Goal: Task Accomplishment & Management: Manage account settings

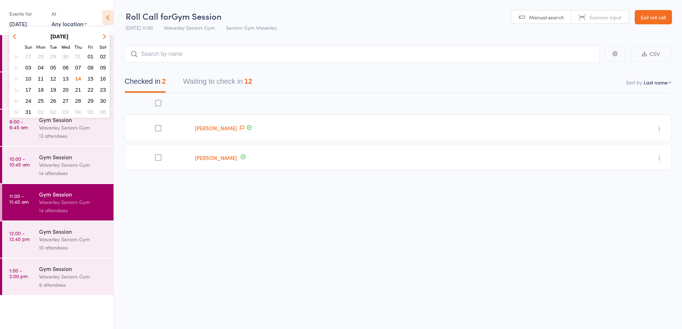
click at [92, 78] on span "15" at bounding box center [91, 79] width 6 height 6
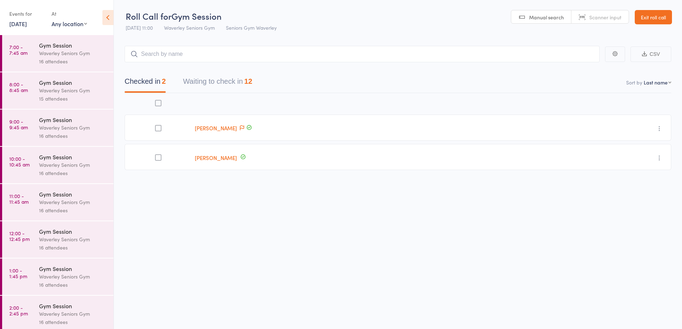
click at [45, 199] on div "Waverley Seniors Gym" at bounding box center [73, 202] width 68 height 8
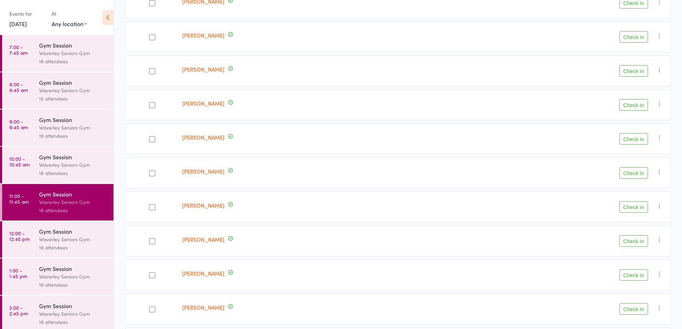
scroll to position [251, 0]
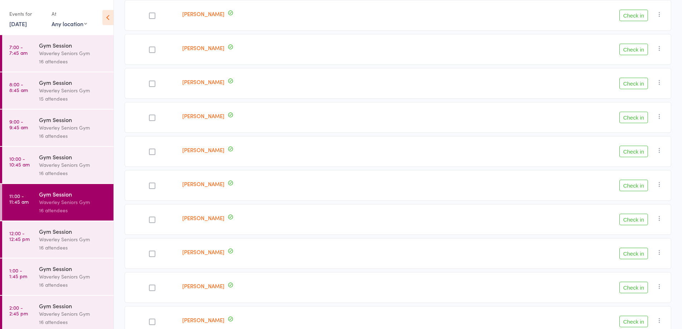
click at [64, 164] on div "Waverley Seniors Gym" at bounding box center [73, 165] width 68 height 8
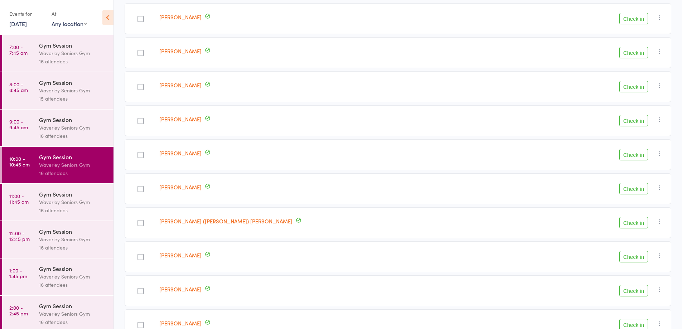
scroll to position [72, 0]
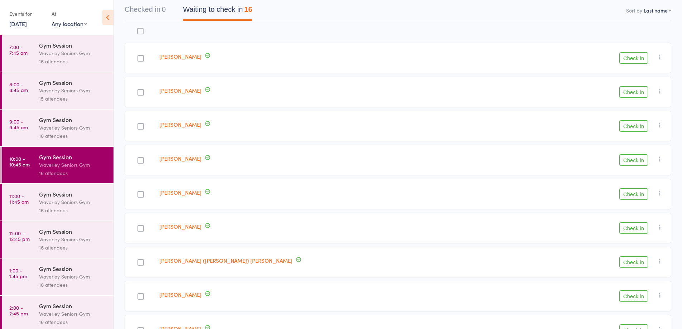
click at [49, 266] on div "Gym Session" at bounding box center [73, 268] width 68 height 8
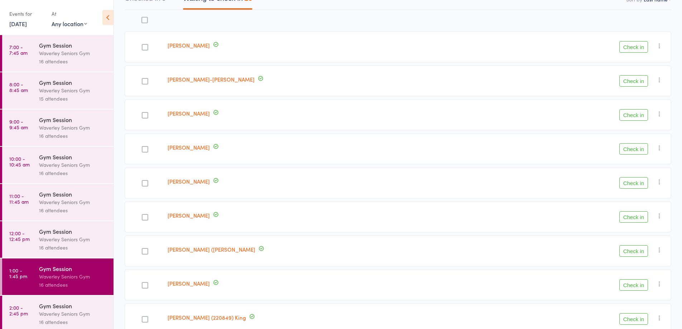
scroll to position [72, 0]
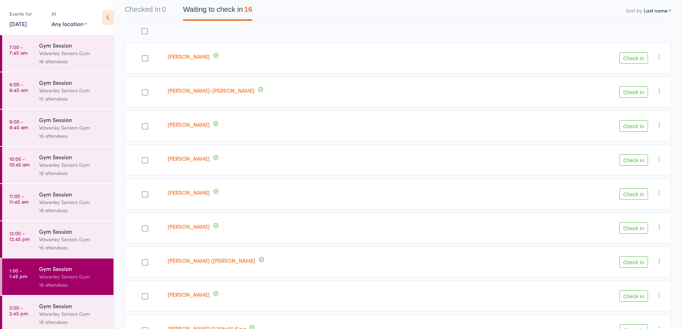
click at [53, 198] on div "Gym Session" at bounding box center [73, 194] width 68 height 8
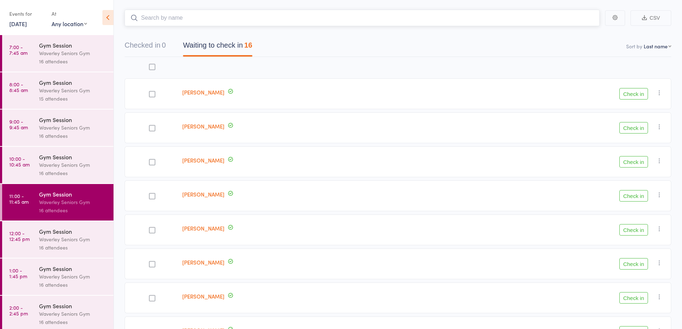
scroll to position [72, 0]
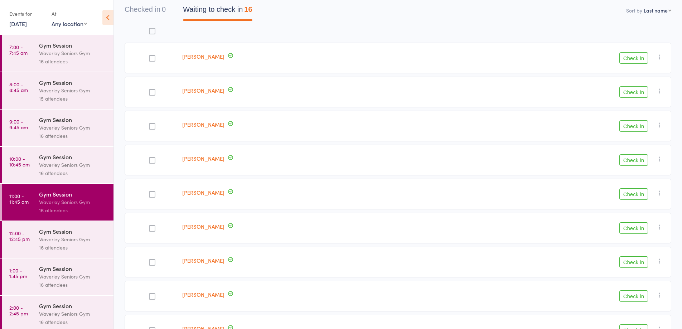
click at [43, 165] on div "Waverley Seniors Gym" at bounding box center [73, 165] width 68 height 8
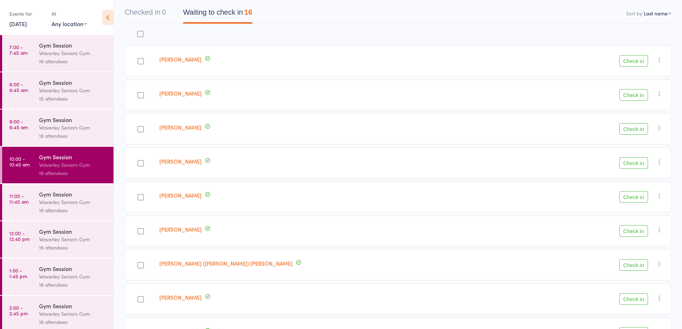
scroll to position [72, 0]
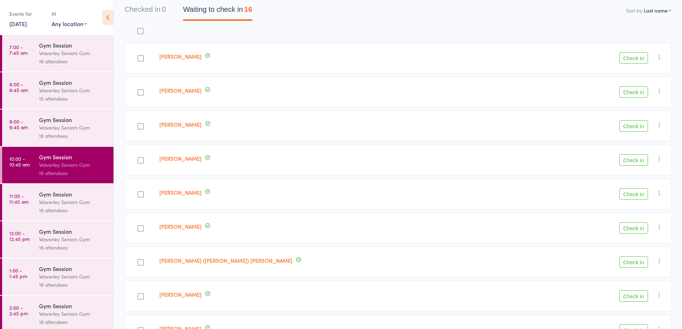
click at [61, 122] on div "Gym Session" at bounding box center [73, 120] width 68 height 8
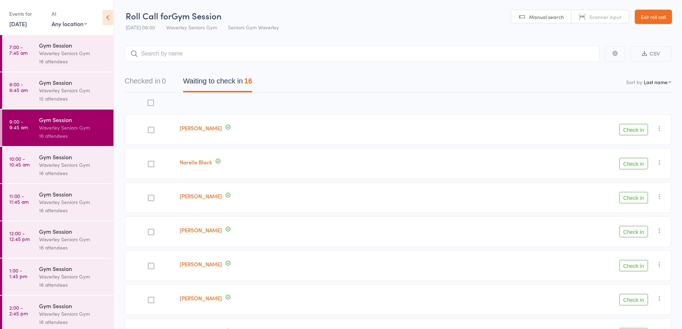
click at [60, 161] on div "Waverley Seniors Gym" at bounding box center [73, 165] width 68 height 8
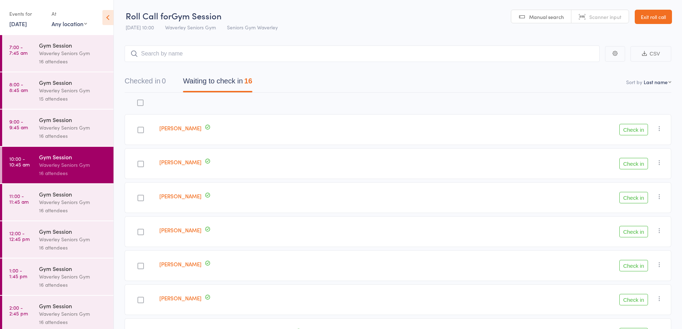
click at [53, 204] on div "Waverley Seniors Gym" at bounding box center [73, 202] width 68 height 8
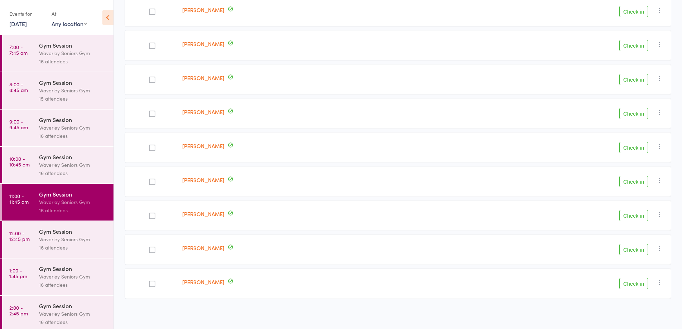
scroll to position [358, 0]
click at [53, 270] on div "Gym Session" at bounding box center [73, 268] width 68 height 8
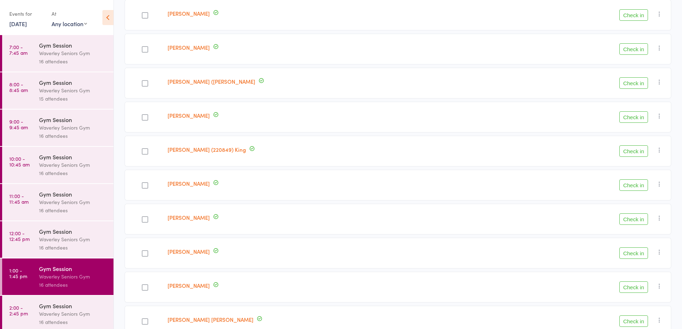
scroll to position [287, 0]
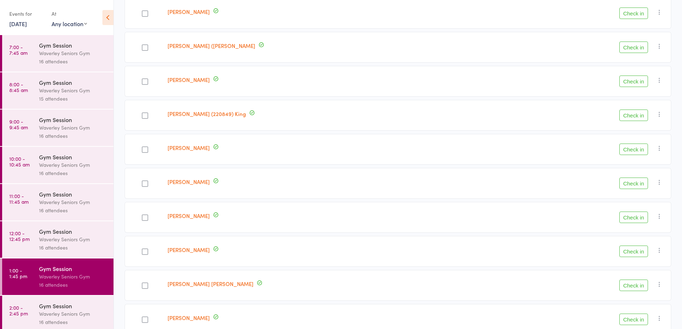
click at [47, 201] on div "Waverley Seniors Gym" at bounding box center [73, 202] width 68 height 8
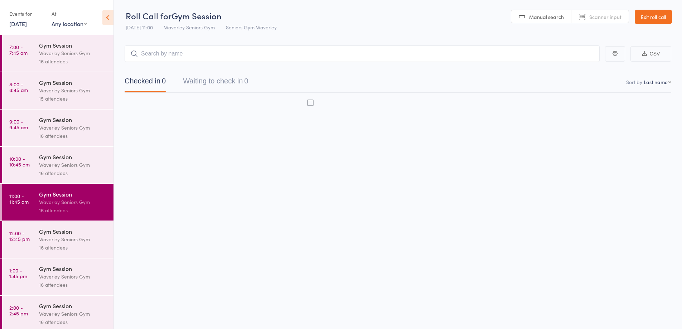
scroll to position [0, 0]
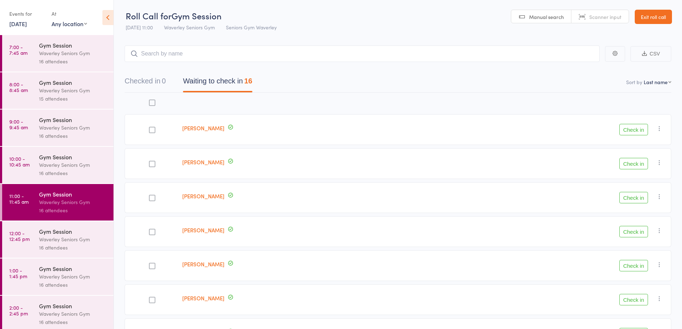
click at [24, 21] on link "15 Aug, 2025" at bounding box center [18, 24] width 18 height 8
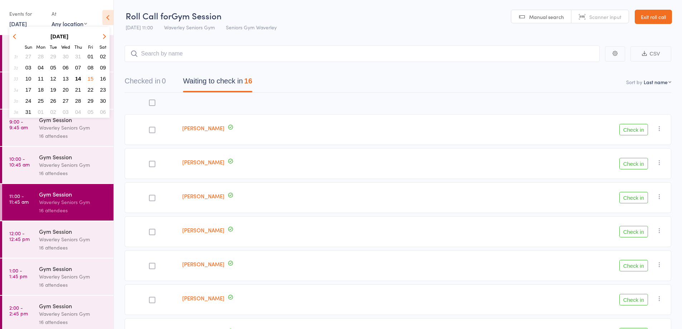
click at [78, 75] on button "14" at bounding box center [78, 79] width 11 height 10
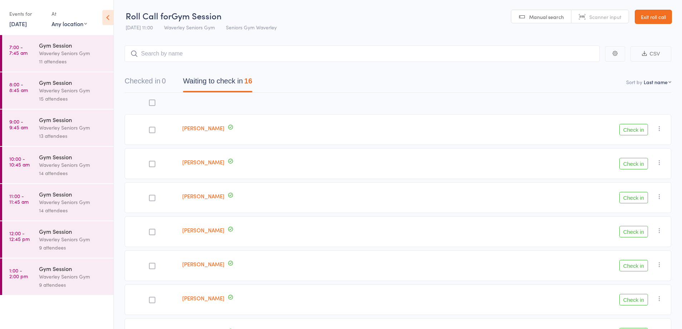
click at [47, 194] on div "Gym Session" at bounding box center [73, 194] width 68 height 8
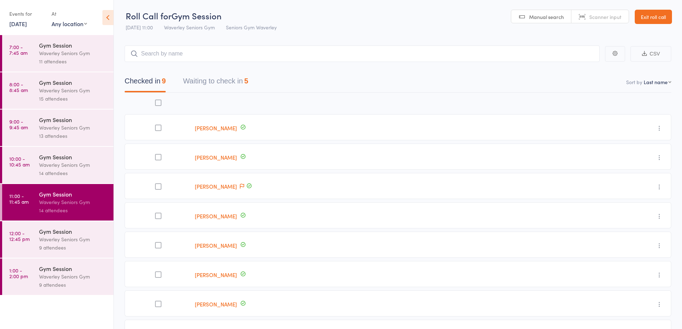
click at [248, 78] on div "5" at bounding box center [246, 81] width 4 height 8
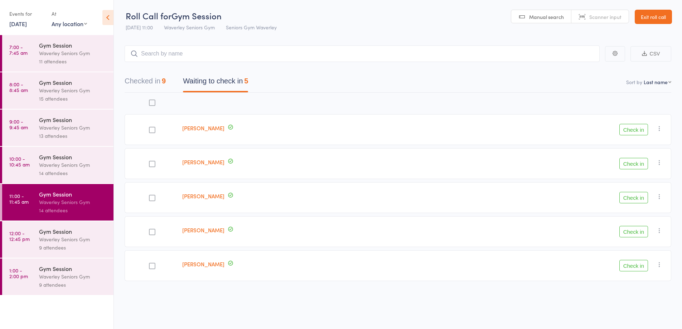
click at [164, 81] on button "Checked in 9" at bounding box center [145, 82] width 41 height 19
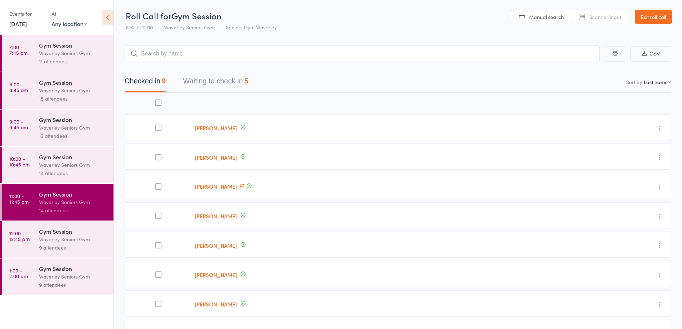
click at [223, 129] on link "Marlene Abitz" at bounding box center [216, 128] width 42 height 8
click at [218, 217] on link "Catherine Lemech" at bounding box center [216, 216] width 42 height 8
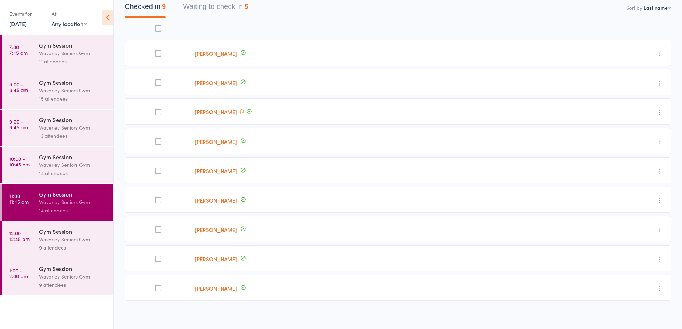
scroll to position [78, 0]
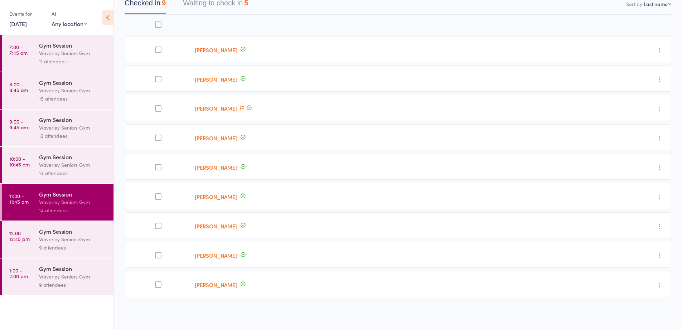
click at [222, 166] on link "Anne McKay" at bounding box center [216, 168] width 42 height 8
click at [226, 199] on link "Jennifer Morgan" at bounding box center [216, 197] width 42 height 8
click at [216, 227] on link "David Port" at bounding box center [216, 226] width 42 height 8
click at [212, 256] on link "Barry Teeger" at bounding box center [216, 256] width 42 height 8
click at [219, 285] on link "Monica Wilkinson" at bounding box center [216, 285] width 42 height 8
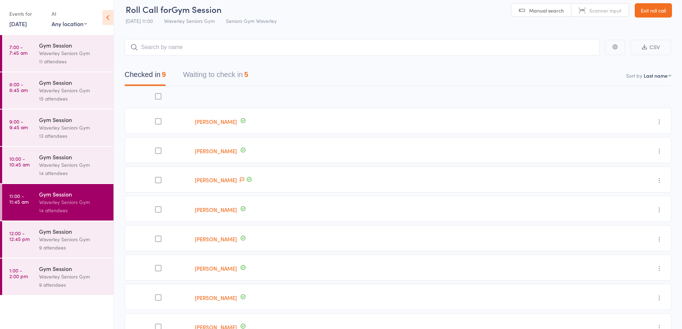
drag, startPoint x: 238, startPoint y: 79, endPoint x: 257, endPoint y: 81, distance: 18.8
click at [238, 79] on button "Waiting to check in 5" at bounding box center [215, 76] width 65 height 19
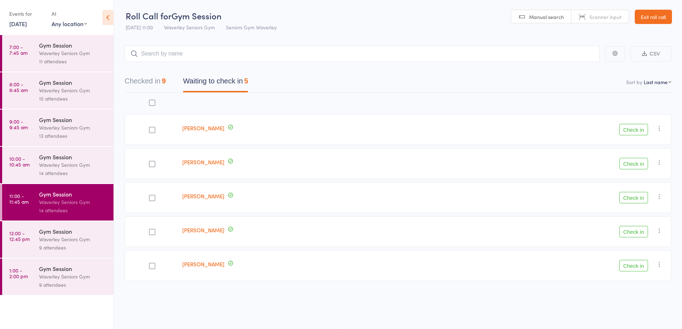
scroll to position [0, 0]
click at [201, 161] on link "Vera Jacoby" at bounding box center [203, 162] width 42 height 8
click at [206, 267] on link "David Vaughan" at bounding box center [203, 264] width 42 height 8
click at [71, 243] on div "Waverley Seniors Gym" at bounding box center [73, 239] width 68 height 8
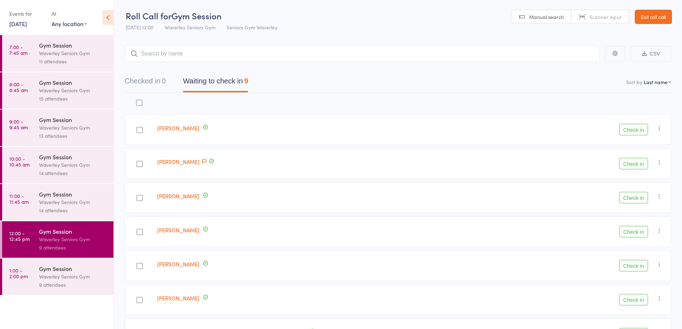
click at [199, 127] on link "Lorraine Brooks" at bounding box center [178, 128] width 42 height 8
click at [199, 161] on link "Lynette Cohen" at bounding box center [178, 162] width 42 height 8
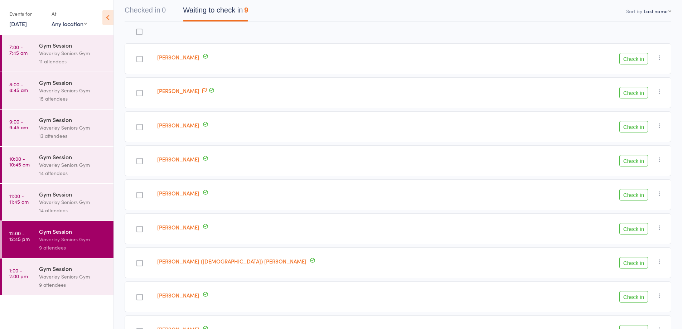
scroll to position [72, 0]
click at [199, 158] on link "Renee Moses" at bounding box center [178, 159] width 42 height 8
click at [199, 192] on link "Michael Narunsky" at bounding box center [178, 193] width 42 height 8
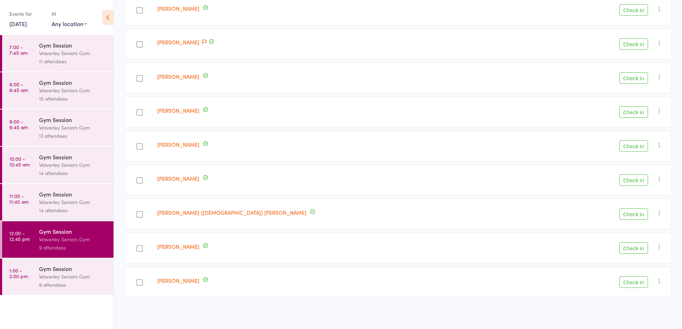
scroll to position [120, 0]
click at [203, 215] on link "Carol (gay) Sacks" at bounding box center [231, 212] width 149 height 8
click at [197, 246] on link "Janice Said" at bounding box center [178, 246] width 42 height 8
click at [74, 284] on div "9 attendees" at bounding box center [73, 285] width 68 height 8
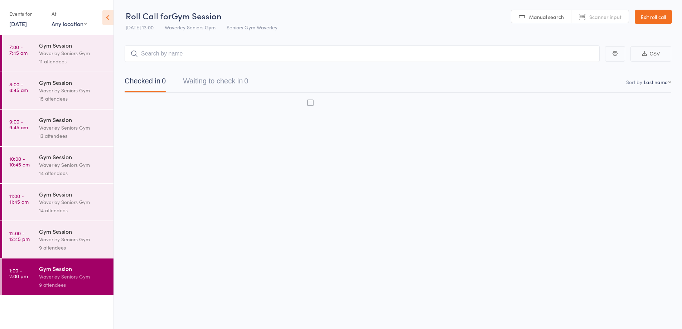
scroll to position [0, 0]
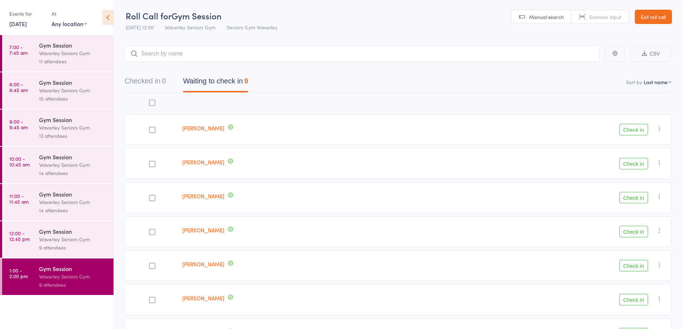
click at [73, 243] on div "Waverley Seniors Gym" at bounding box center [73, 239] width 68 height 8
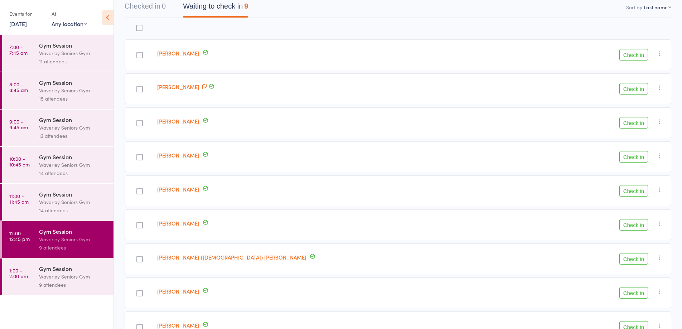
scroll to position [120, 0]
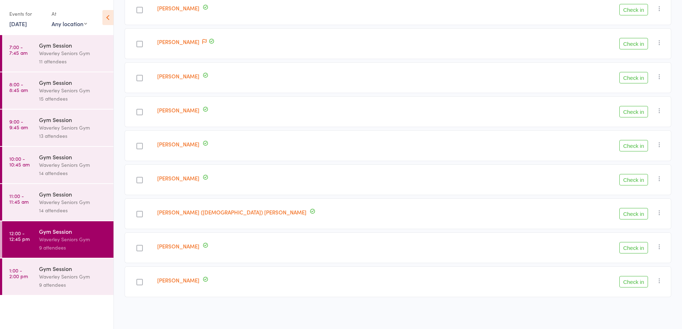
click at [199, 282] on link "Barbara Tuckerman" at bounding box center [178, 280] width 42 height 8
click at [57, 279] on div "Waverley Seniors Gym" at bounding box center [73, 276] width 68 height 8
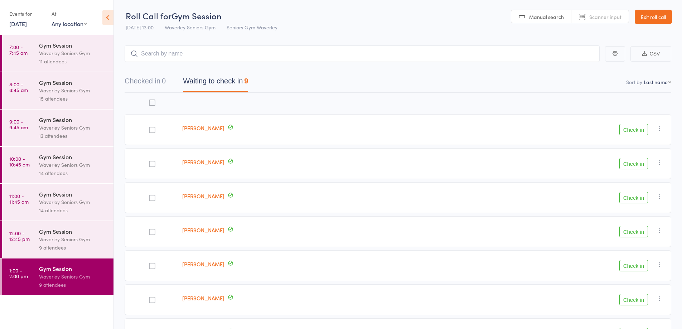
click at [210, 128] on link "Patricia Albizu" at bounding box center [203, 128] width 42 height 8
click at [206, 166] on div "Pauline Howie" at bounding box center [304, 163] width 251 height 31
click at [210, 163] on link "Pauline Howie" at bounding box center [203, 162] width 42 height 8
click at [204, 193] on link "Paul Johnston" at bounding box center [203, 196] width 42 height 8
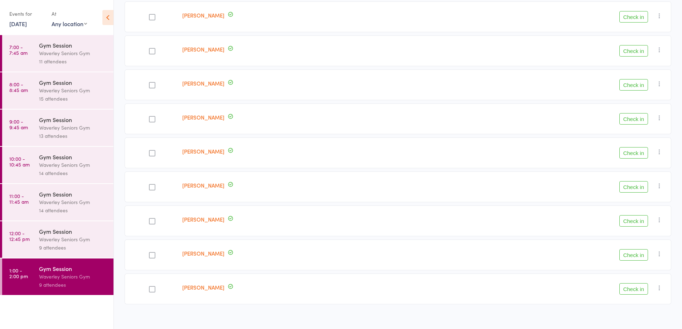
scroll to position [120, 0]
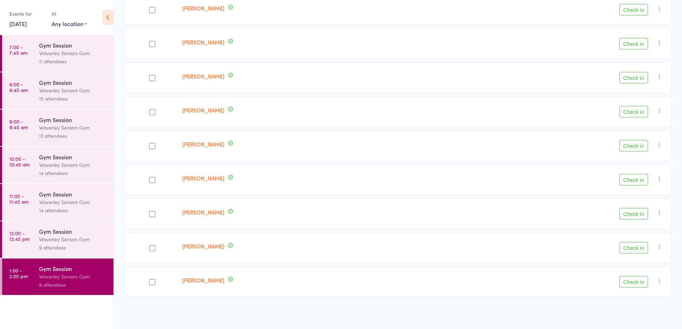
click at [212, 110] on link "Cathy Laurence" at bounding box center [203, 110] width 42 height 8
click at [216, 142] on link "Rebecca Mason" at bounding box center [203, 144] width 42 height 8
click at [210, 175] on link "Marcia Narunsky" at bounding box center [203, 178] width 42 height 8
click at [209, 212] on link "[PERSON_NAME]" at bounding box center [203, 212] width 42 height 8
click at [210, 248] on link "Michael Oser" at bounding box center [203, 246] width 42 height 8
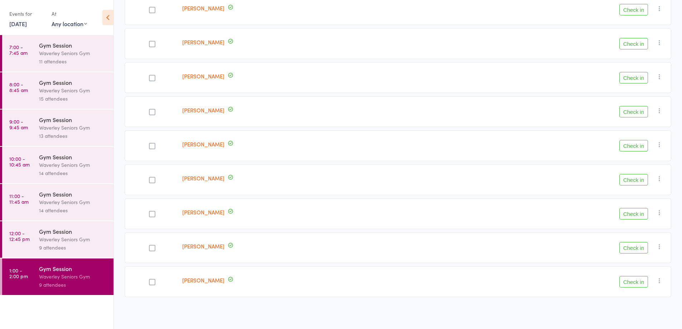
click at [204, 280] on link "Michael Rosen" at bounding box center [203, 280] width 42 height 8
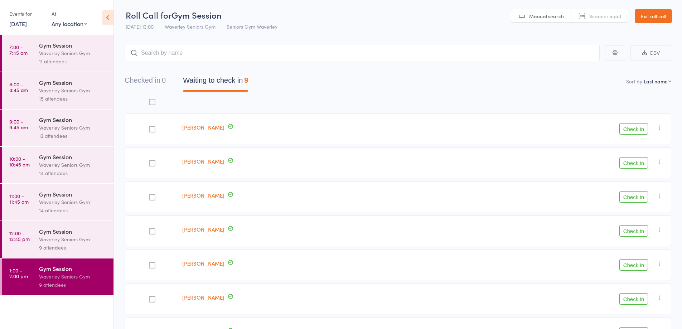
scroll to position [0, 0]
click at [672, 17] on header "Roll Call for Gym Session 14 Aug 13:00 Waverley Seniors Gym Seniors Gym Waverle…" at bounding box center [398, 17] width 568 height 35
click at [657, 17] on link "Exit roll call" at bounding box center [653, 17] width 37 height 14
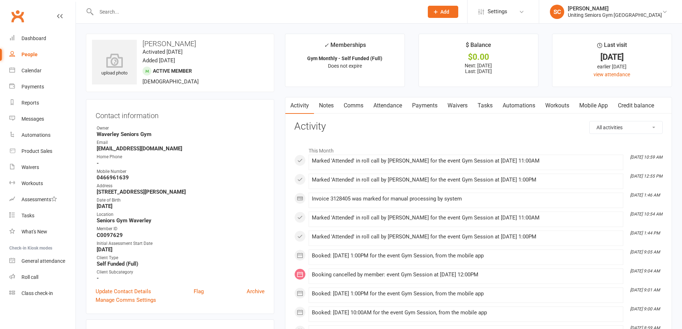
click at [602, 104] on link "Mobile App" at bounding box center [593, 105] width 39 height 16
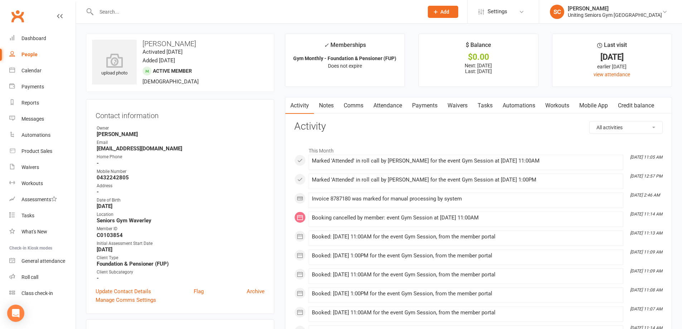
click at [611, 104] on link "Mobile App" at bounding box center [593, 105] width 39 height 16
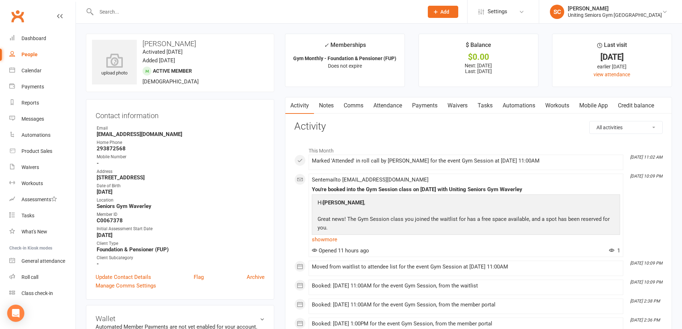
click at [603, 107] on link "Mobile App" at bounding box center [593, 105] width 39 height 16
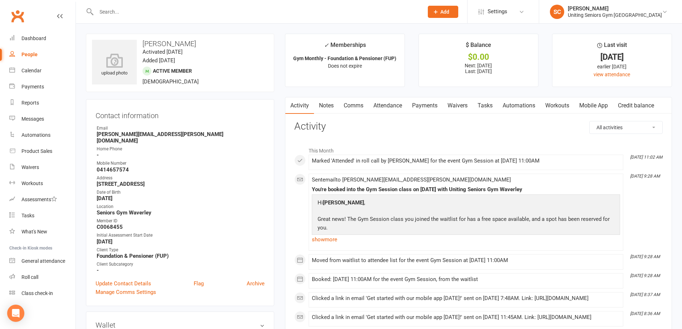
click at [604, 103] on link "Mobile App" at bounding box center [593, 105] width 39 height 16
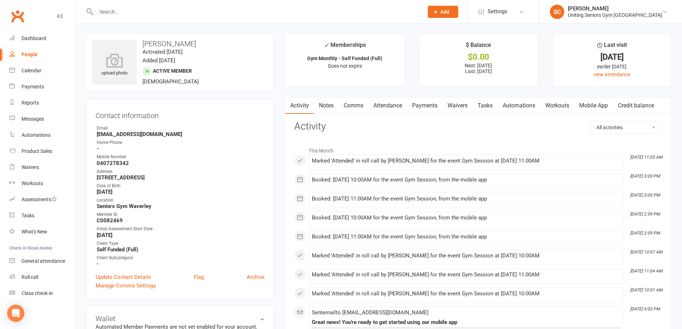
click at [601, 107] on link "Mobile App" at bounding box center [593, 105] width 39 height 16
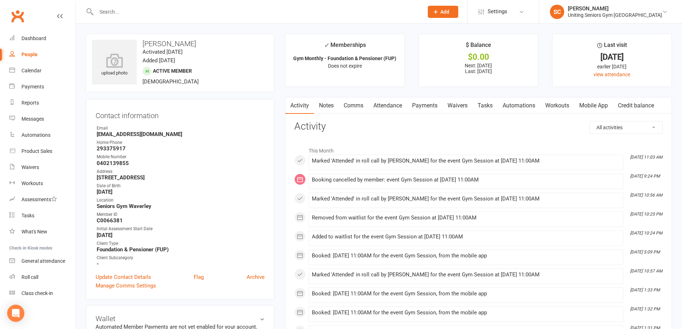
click at [599, 102] on link "Mobile App" at bounding box center [593, 105] width 39 height 16
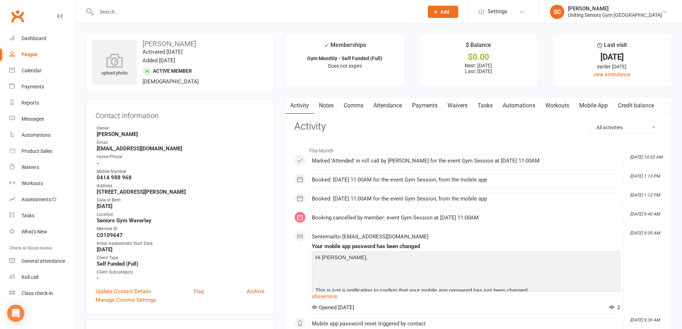
click at [598, 103] on link "Mobile App" at bounding box center [593, 105] width 39 height 16
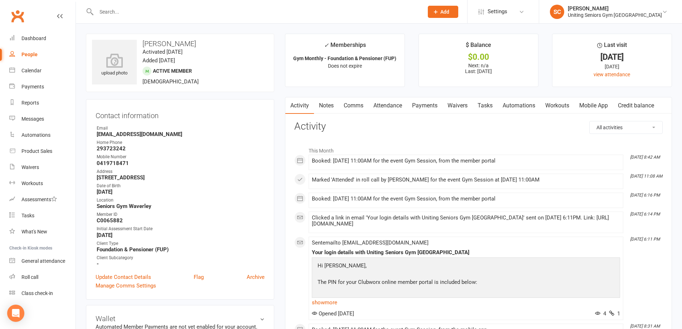
click at [593, 103] on link "Mobile App" at bounding box center [593, 105] width 39 height 16
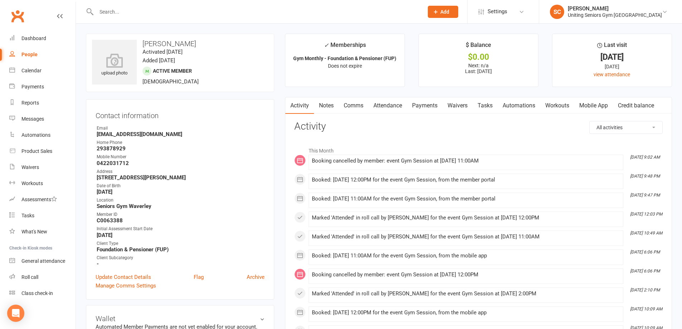
click at [600, 111] on link "Mobile App" at bounding box center [593, 105] width 39 height 16
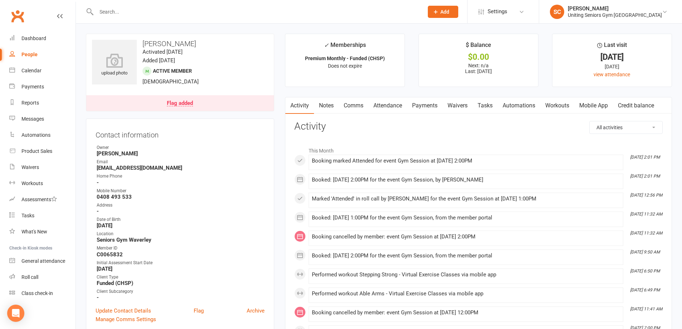
click at [602, 107] on link "Mobile App" at bounding box center [593, 105] width 39 height 16
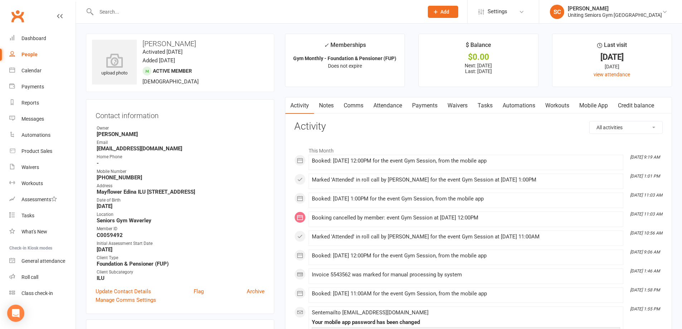
click at [604, 98] on link "Mobile App" at bounding box center [593, 105] width 39 height 16
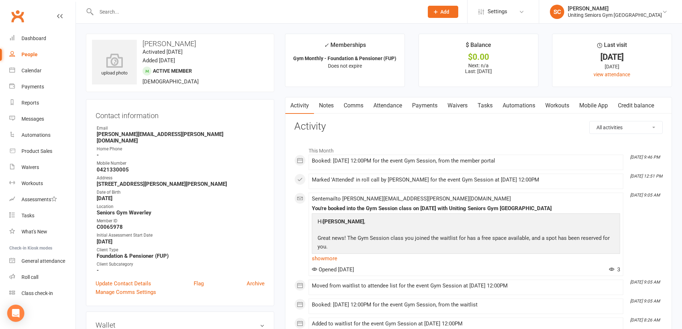
click at [606, 103] on link "Mobile App" at bounding box center [593, 105] width 39 height 16
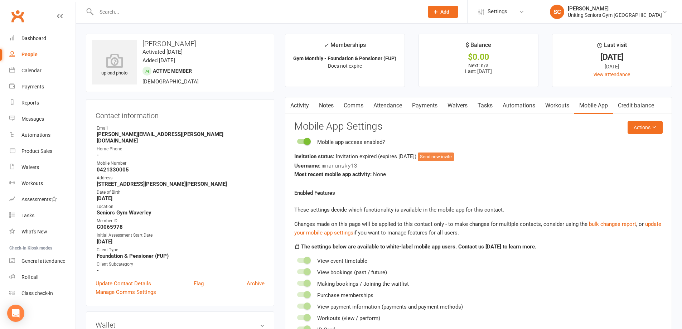
click at [450, 155] on button "Send new invite" at bounding box center [436, 156] width 36 height 9
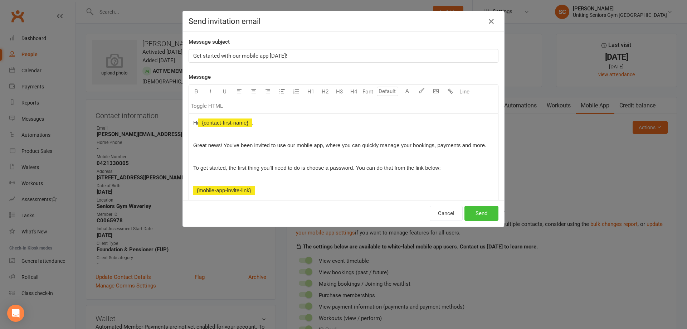
click at [480, 208] on button "Send" at bounding box center [482, 213] width 34 height 15
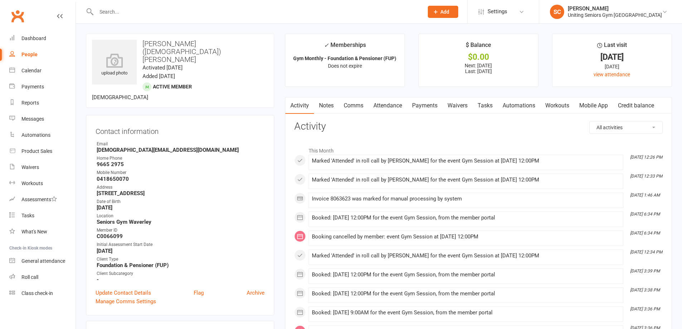
click at [601, 107] on link "Mobile App" at bounding box center [593, 105] width 39 height 16
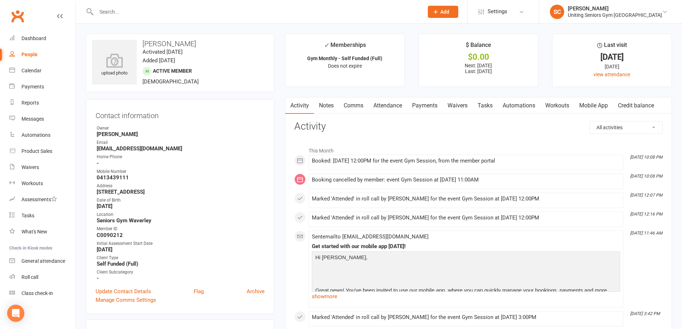
click at [600, 106] on link "Mobile App" at bounding box center [593, 105] width 39 height 16
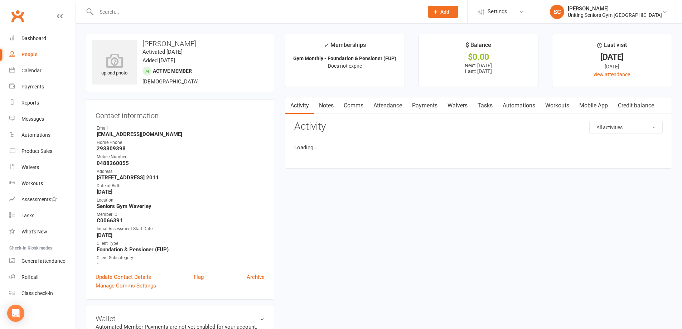
click at [604, 105] on link "Mobile App" at bounding box center [593, 105] width 39 height 16
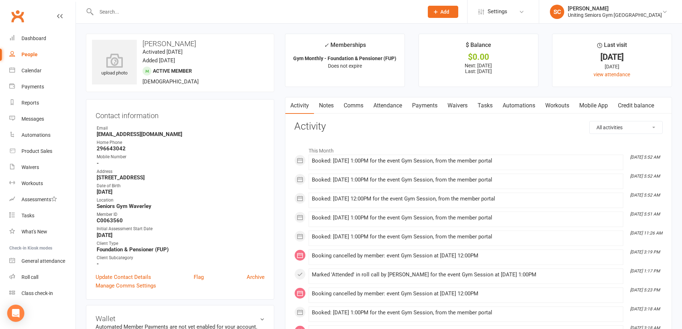
click at [594, 105] on link "Mobile App" at bounding box center [593, 105] width 39 height 16
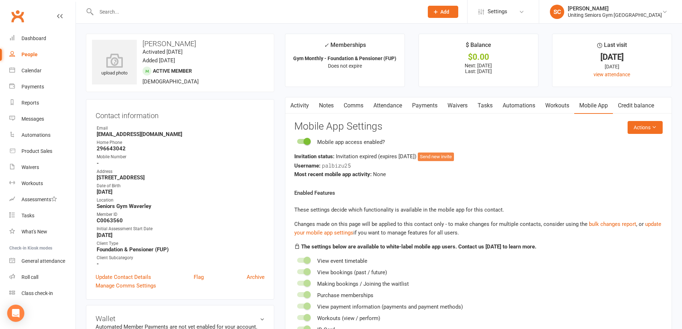
click at [454, 155] on button "Send new invite" at bounding box center [436, 156] width 36 height 9
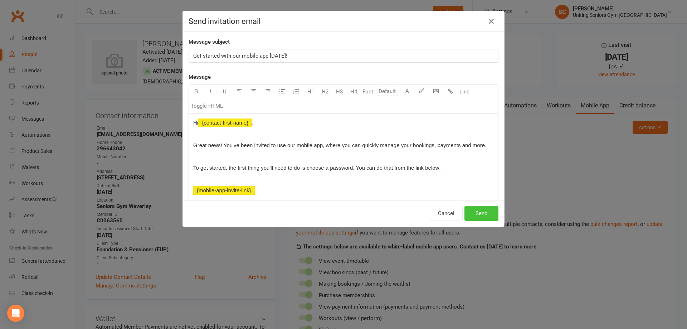
click at [475, 215] on button "Send" at bounding box center [482, 213] width 34 height 15
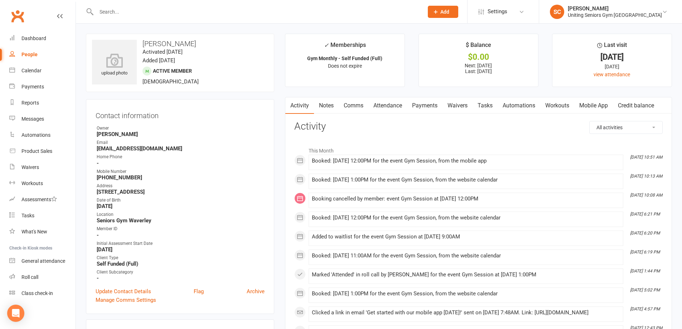
click at [602, 102] on link "Mobile App" at bounding box center [593, 105] width 39 height 16
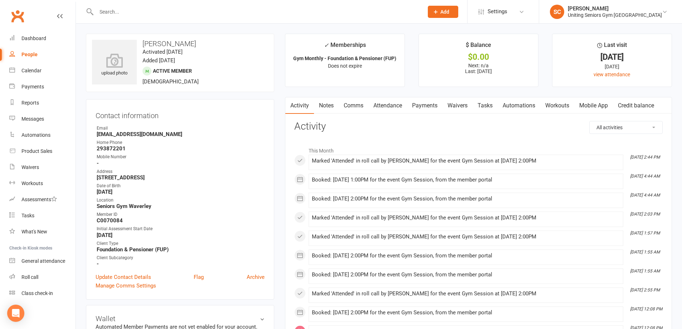
click at [598, 108] on link "Mobile App" at bounding box center [593, 105] width 39 height 16
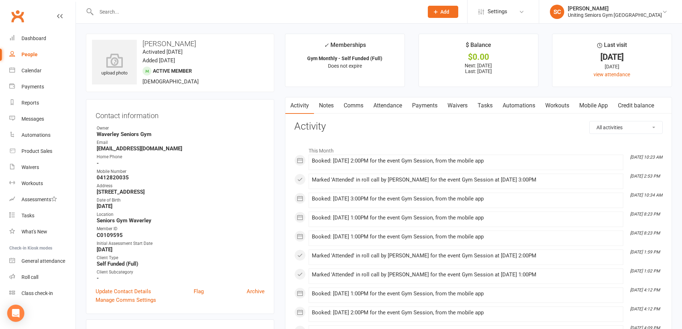
click at [597, 103] on link "Mobile App" at bounding box center [593, 105] width 39 height 16
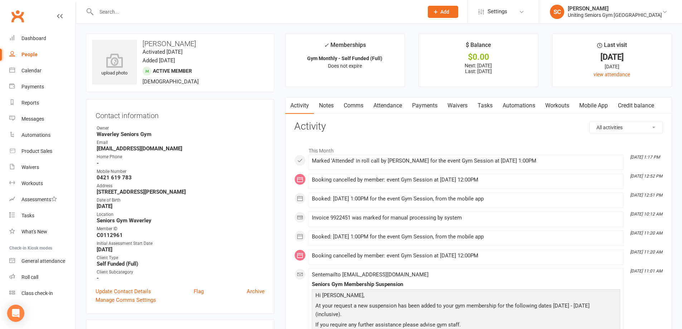
click at [611, 104] on link "Mobile App" at bounding box center [593, 105] width 39 height 16
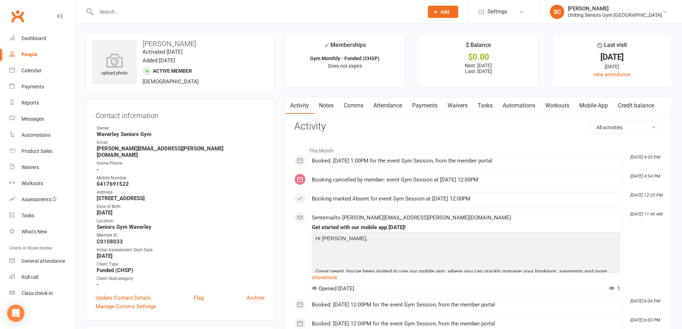
click at [602, 105] on link "Mobile App" at bounding box center [593, 105] width 39 height 16
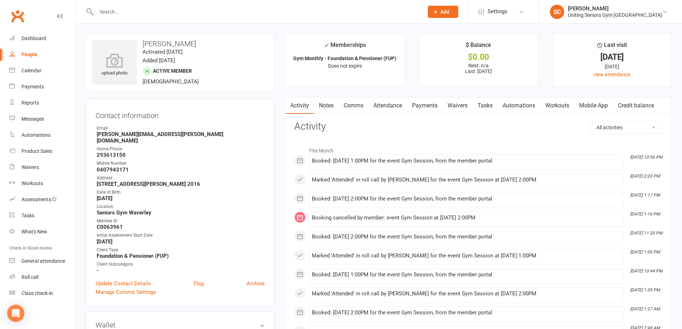
click at [607, 110] on link "Mobile App" at bounding box center [593, 105] width 39 height 16
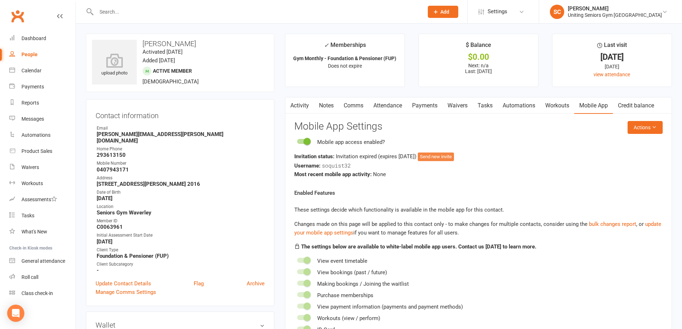
click at [454, 156] on button "Send new invite" at bounding box center [436, 156] width 36 height 9
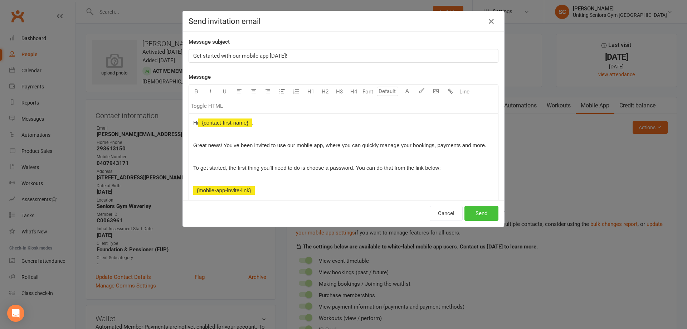
click at [473, 214] on button "Send" at bounding box center [482, 213] width 34 height 15
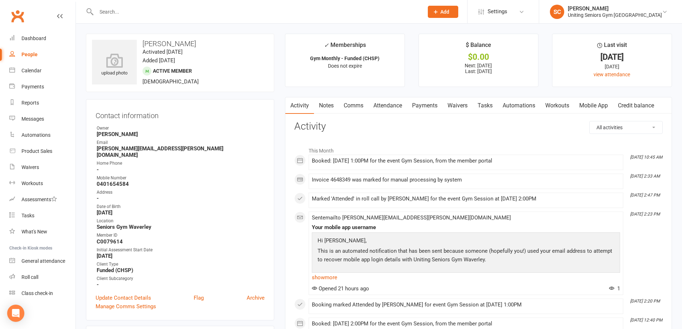
click at [600, 106] on link "Mobile App" at bounding box center [593, 105] width 39 height 16
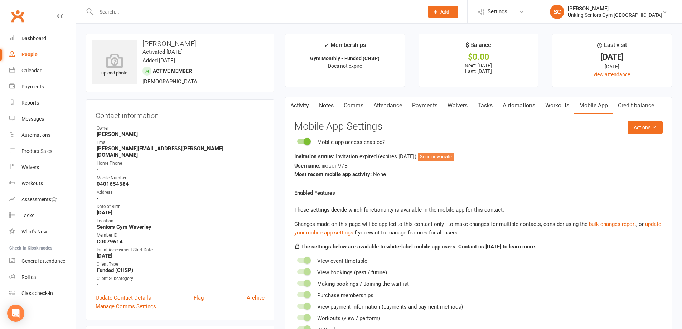
click at [454, 152] on button "Send new invite" at bounding box center [436, 156] width 36 height 9
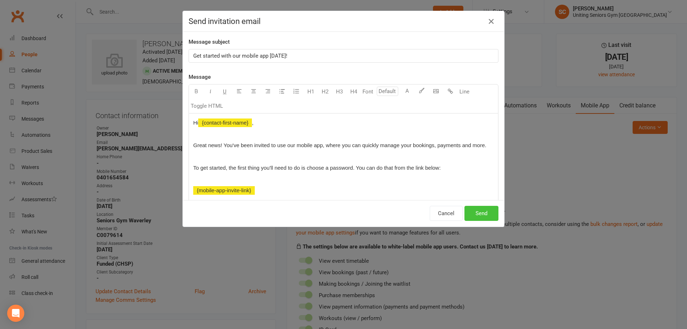
click at [476, 209] on button "Send" at bounding box center [482, 213] width 34 height 15
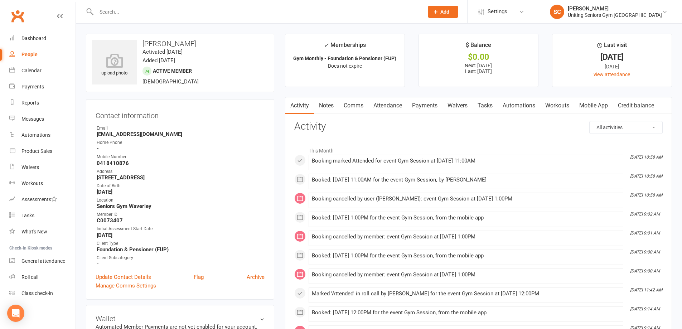
click at [594, 100] on link "Mobile App" at bounding box center [593, 105] width 39 height 16
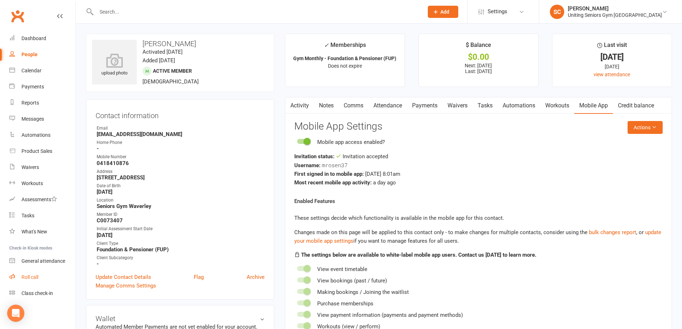
click at [36, 273] on link "Roll call" at bounding box center [42, 277] width 66 height 16
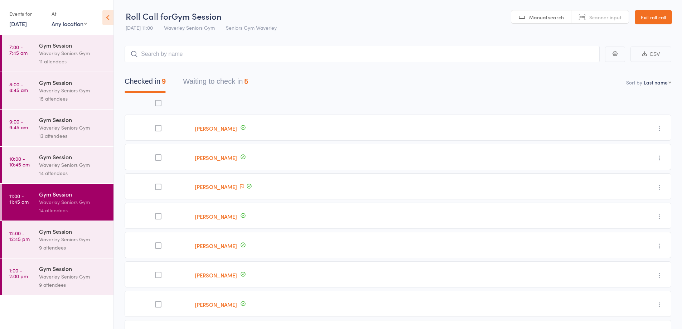
click at [51, 235] on div "Waverley Seniors Gym" at bounding box center [73, 239] width 68 height 8
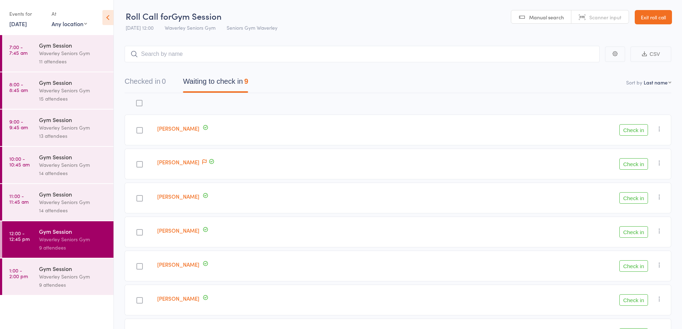
click at [648, 23] on link "Exit roll call" at bounding box center [653, 17] width 37 height 14
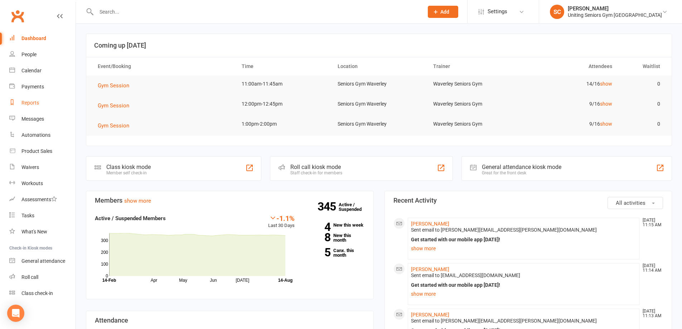
click at [33, 102] on div "Reports" at bounding box center [30, 103] width 18 height 6
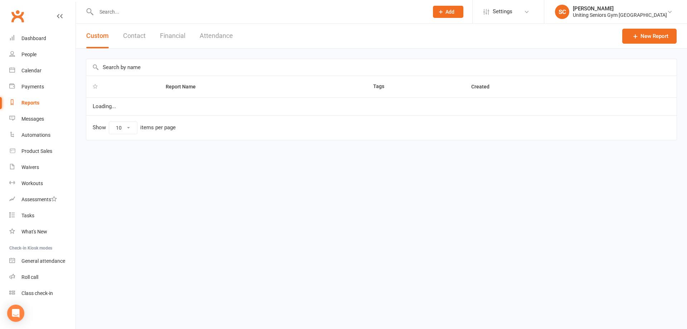
select select "100"
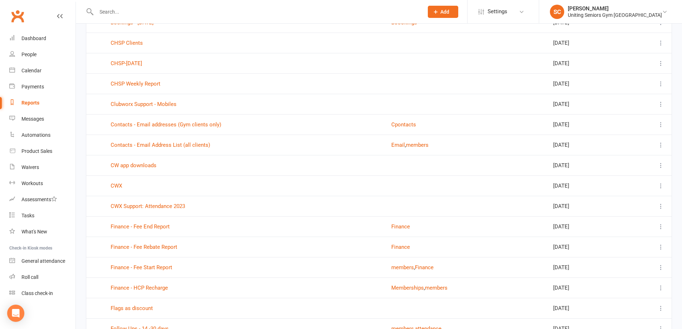
scroll to position [358, 0]
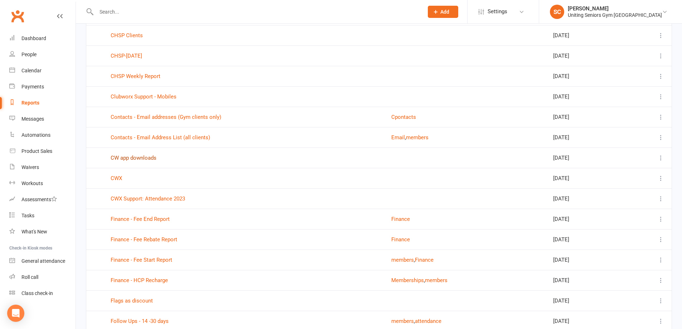
click at [136, 159] on link "CW app downloads" at bounding box center [134, 158] width 46 height 6
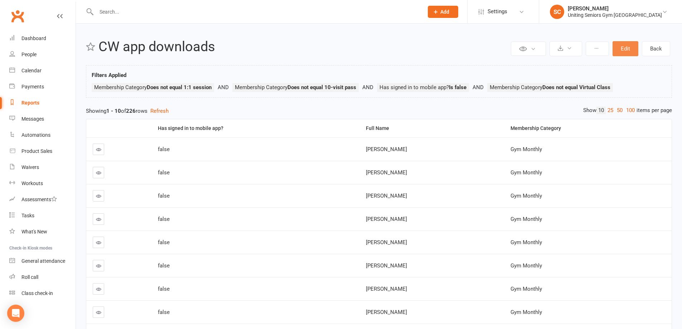
click at [625, 46] on button "Edit" at bounding box center [625, 48] width 26 height 15
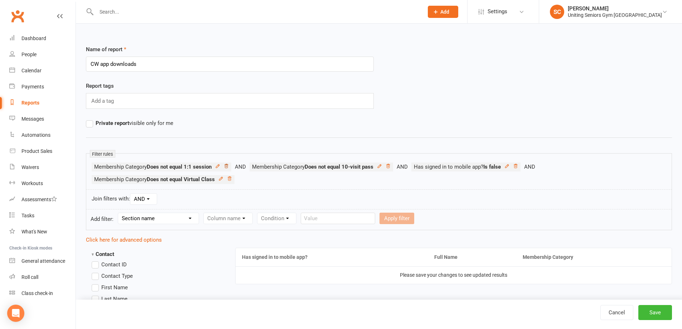
click at [229, 166] on icon at bounding box center [226, 166] width 5 height 5
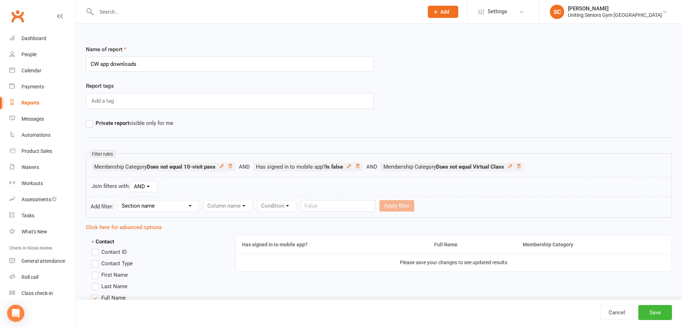
click at [229, 166] on icon at bounding box center [230, 166] width 5 height 5
click at [196, 166] on icon at bounding box center [195, 166] width 5 height 5
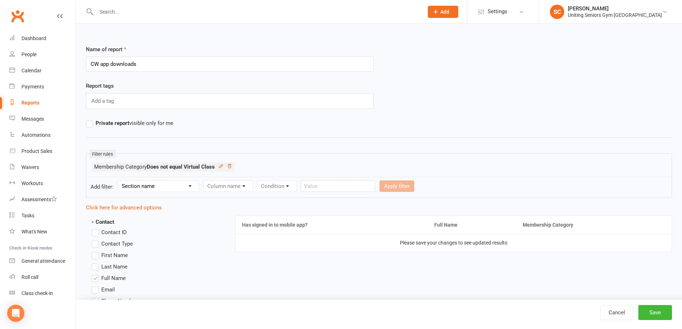
click at [175, 190] on select "Section name Contact Attendance Aggregate Payment Booking Waitlist Attendees Ca…" at bounding box center [158, 186] width 81 height 11
select select "12"
click at [119, 181] on select "Section name Contact Attendance Aggregate Payment Booking Waitlist Attendees Ca…" at bounding box center [158, 186] width 81 height 11
click at [243, 184] on select "Column name Mobile app invitation status Mobile app access status Has signed in…" at bounding box center [256, 186] width 105 height 11
click at [204, 181] on select "Column name Mobile app invitation status Mobile app access status Has signed in…" at bounding box center [256, 186] width 105 height 11
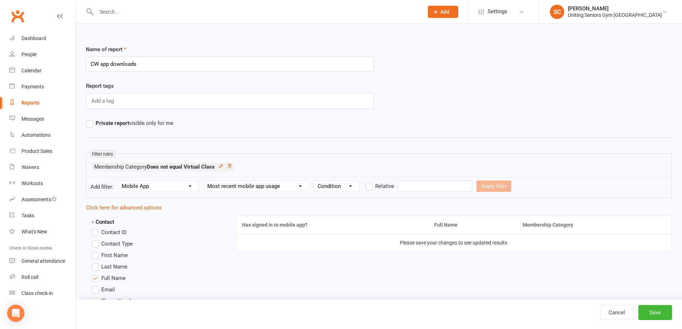
click at [295, 186] on select "Column name Mobile app invitation status Mobile app access status Has signed in…" at bounding box center [256, 186] width 105 height 11
select select "2"
click at [204, 181] on select "Column name Mobile app invitation status Mobile app access status Has signed in…" at bounding box center [256, 186] width 105 height 11
click at [341, 189] on select "Condition Is Is not Is blank Is not blank" at bounding box center [335, 186] width 43 height 11
select select "0"
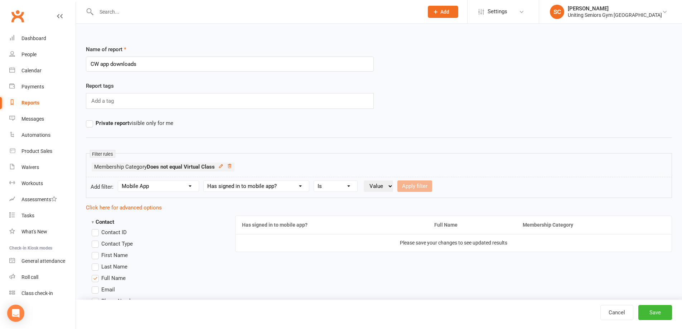
click at [314, 181] on select "Condition Is Is not Is blank Is not blank" at bounding box center [335, 186] width 43 height 11
click at [386, 187] on select "Value Yes No" at bounding box center [378, 185] width 29 height 11
select select "true"
click at [364, 180] on select "Value Yes No" at bounding box center [378, 185] width 29 height 11
click at [422, 186] on button "Apply filter" at bounding box center [414, 185] width 35 height 11
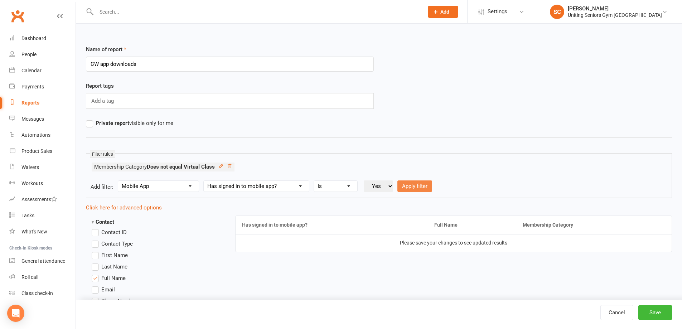
select select
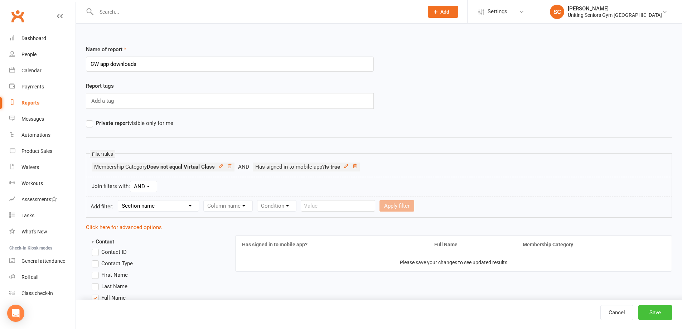
click at [658, 313] on button "Save" at bounding box center [655, 312] width 34 height 15
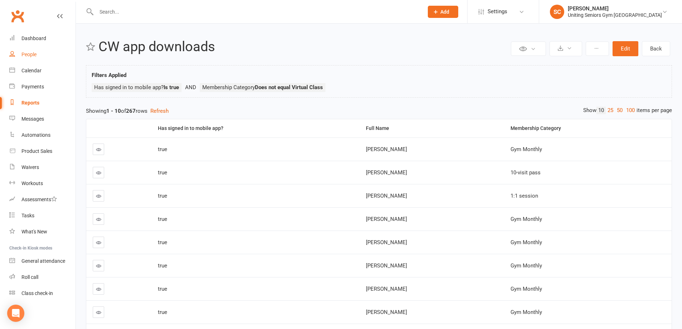
click at [33, 55] on div "People" at bounding box center [28, 55] width 15 height 6
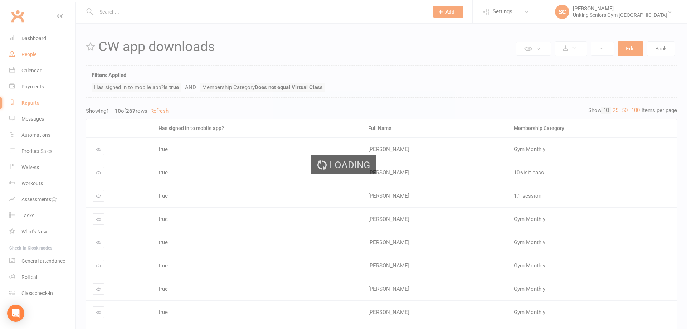
select select "100"
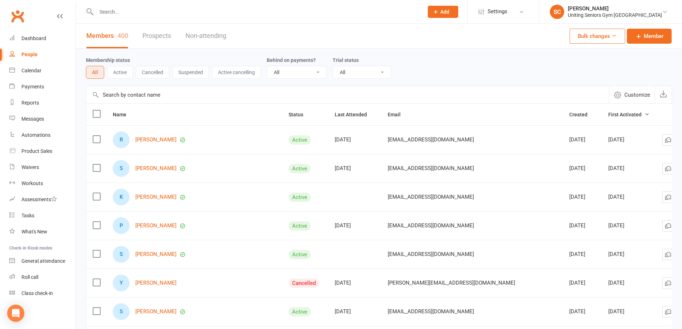
click at [120, 72] on button "Active" at bounding box center [120, 72] width 26 height 13
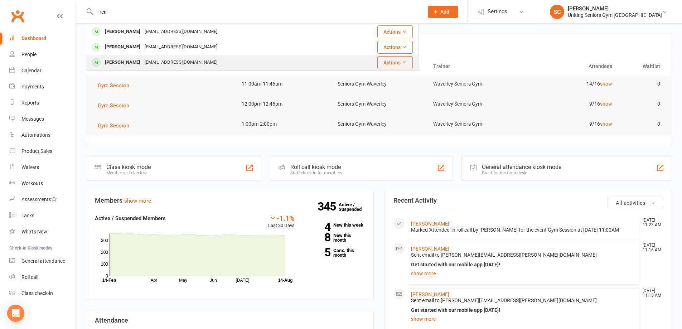
type input "ren"
click at [156, 59] on div "[EMAIL_ADDRESS][DOMAIN_NAME]" at bounding box center [180, 62] width 77 height 10
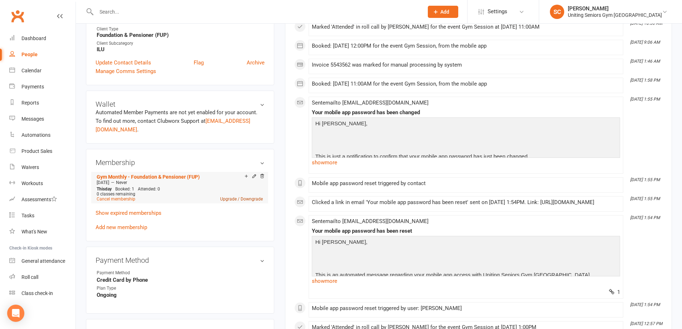
scroll to position [251, 0]
